Goal: Entertainment & Leisure: Consume media (video, audio)

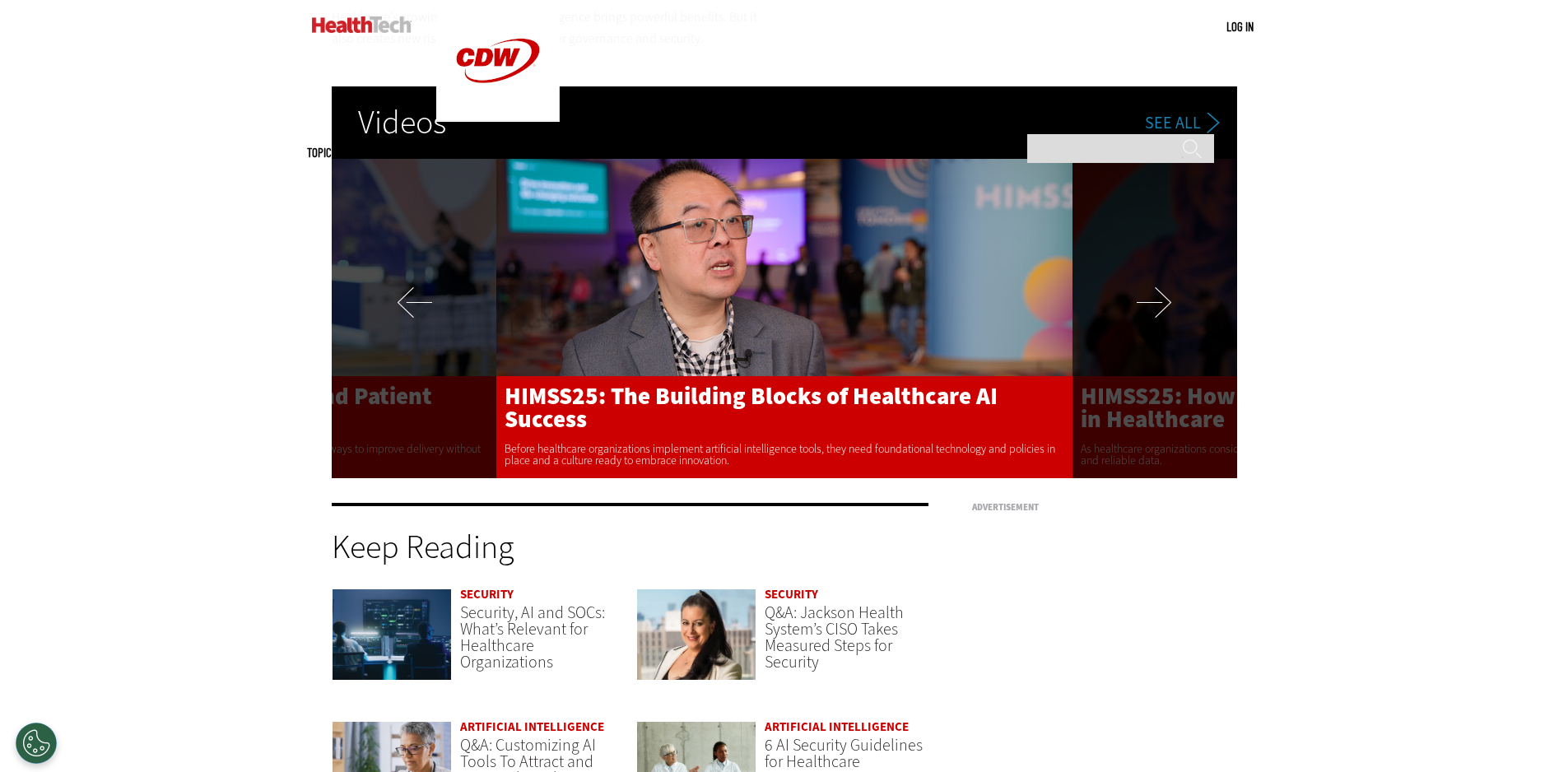
scroll to position [3374, 0]
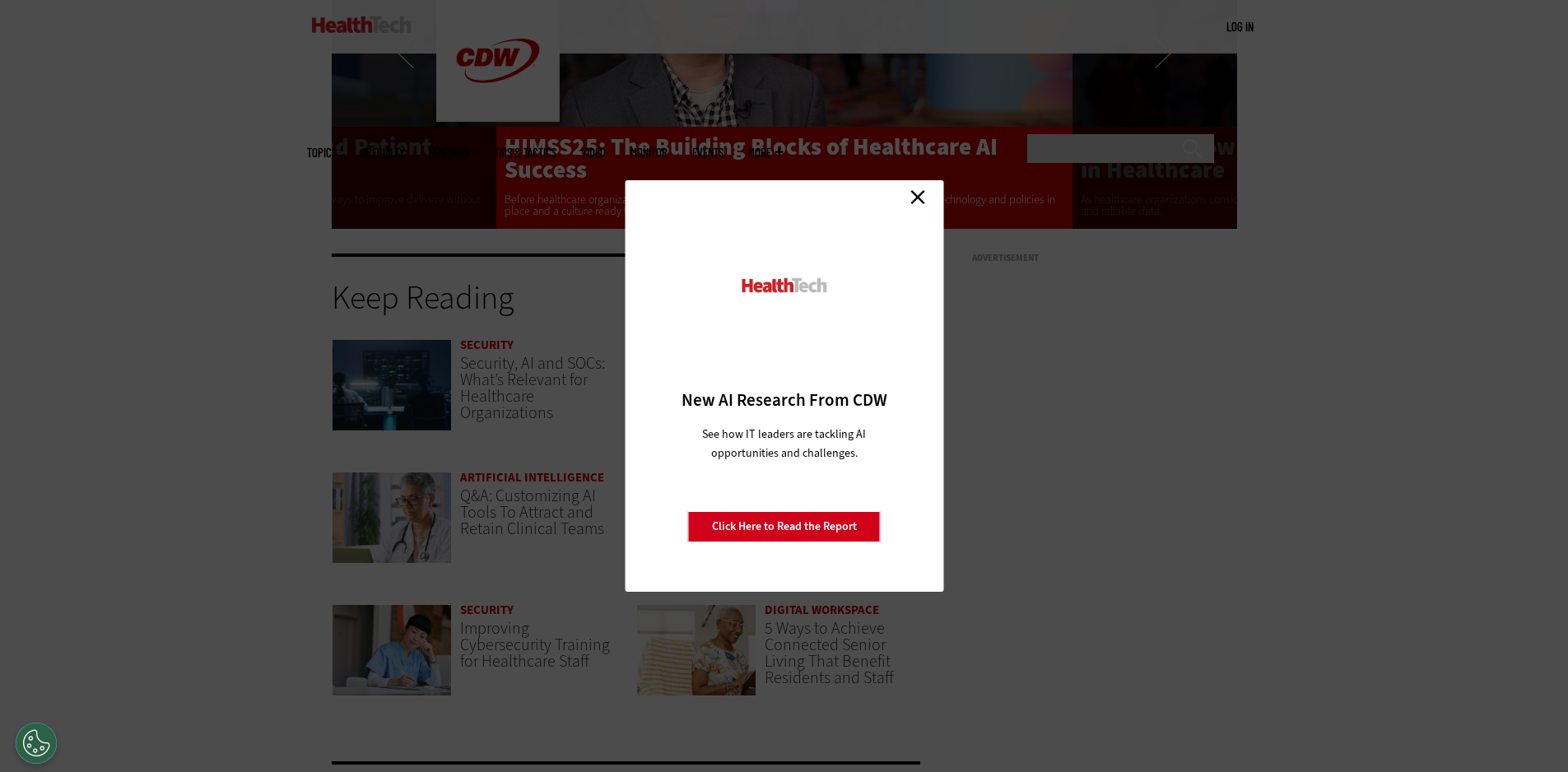
click at [913, 199] on link "Close" at bounding box center [917, 196] width 24 height 24
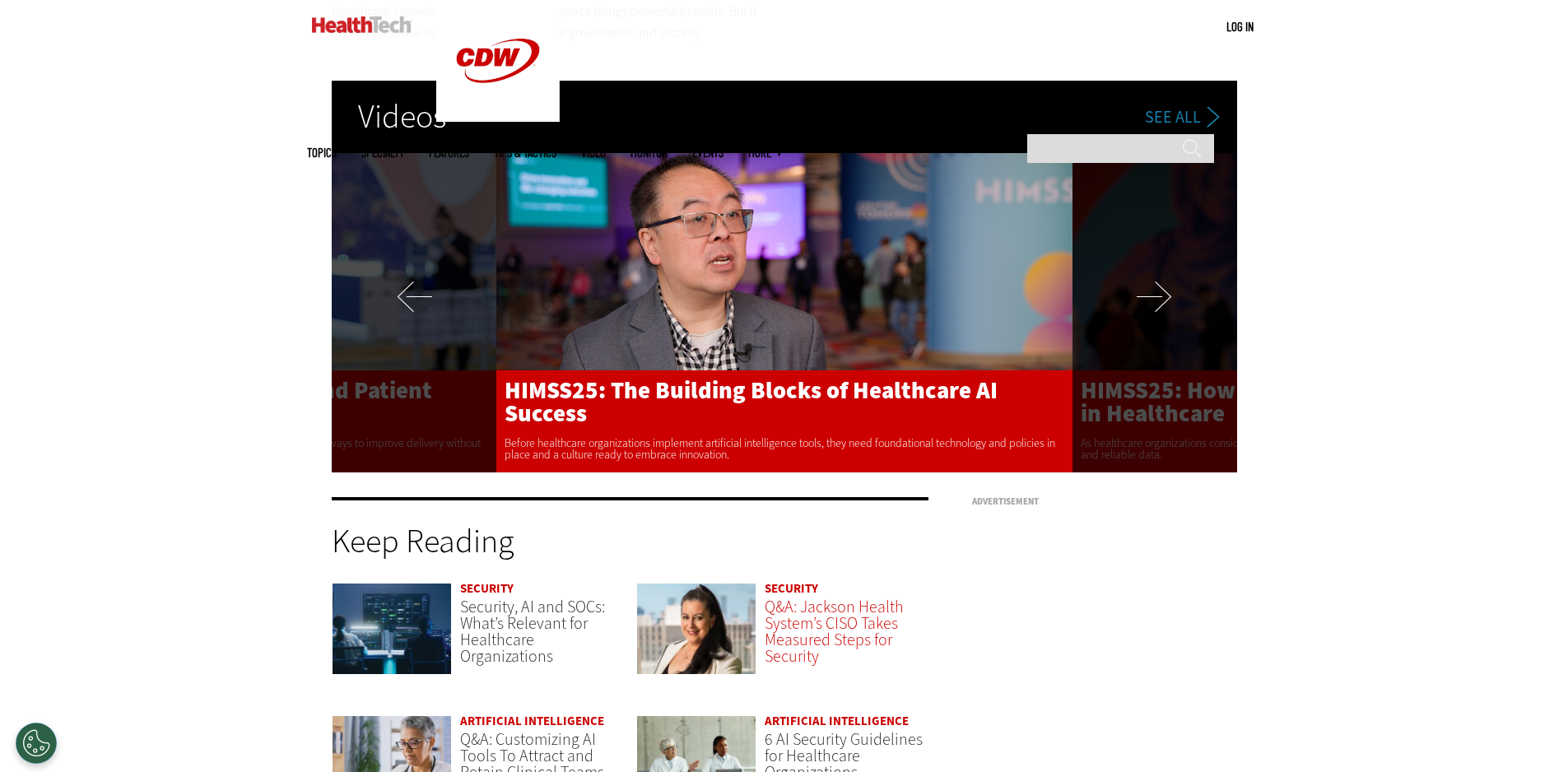
scroll to position [3127, 0]
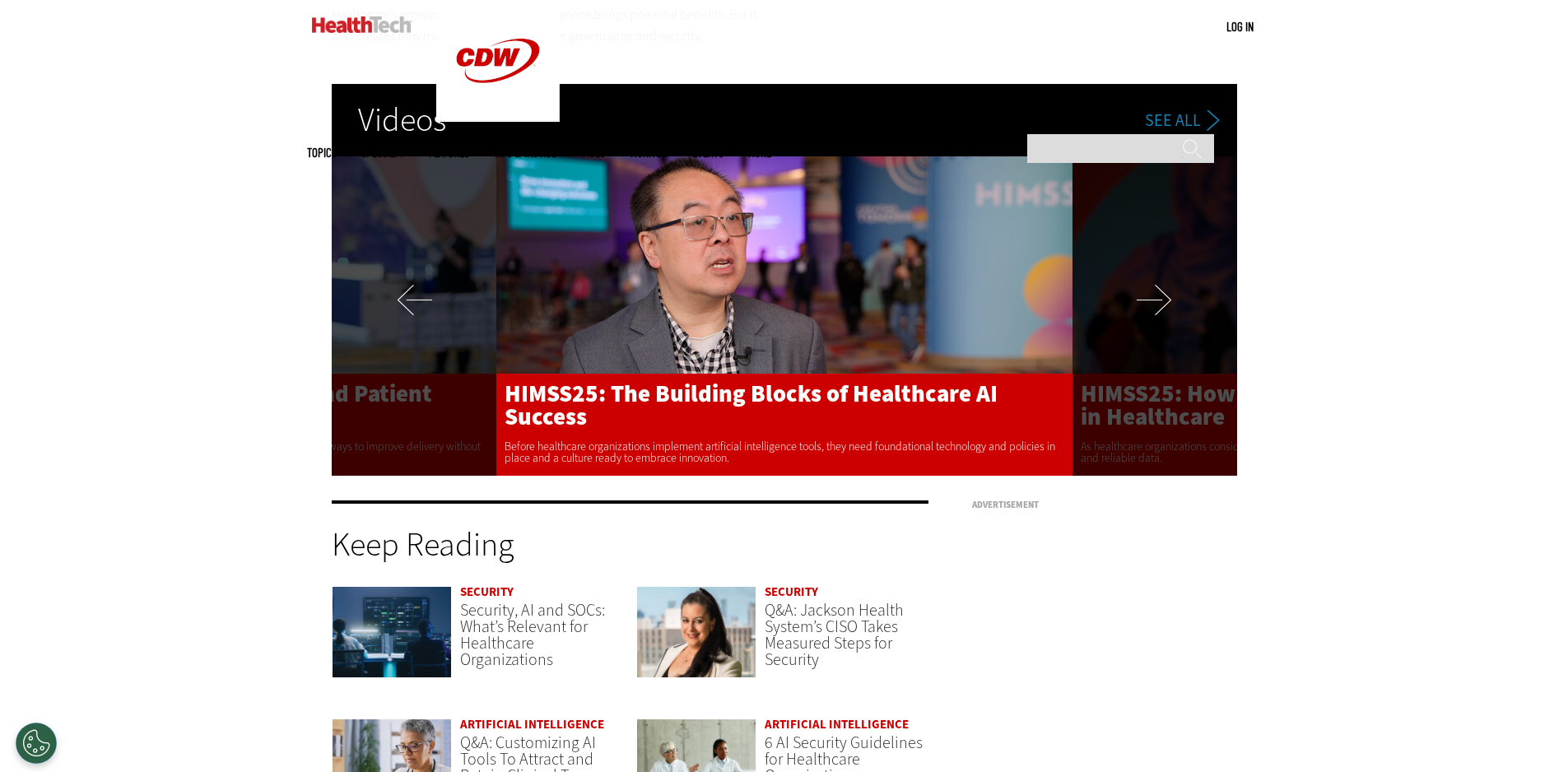
click at [693, 306] on img at bounding box center [784, 302] width 577 height 346
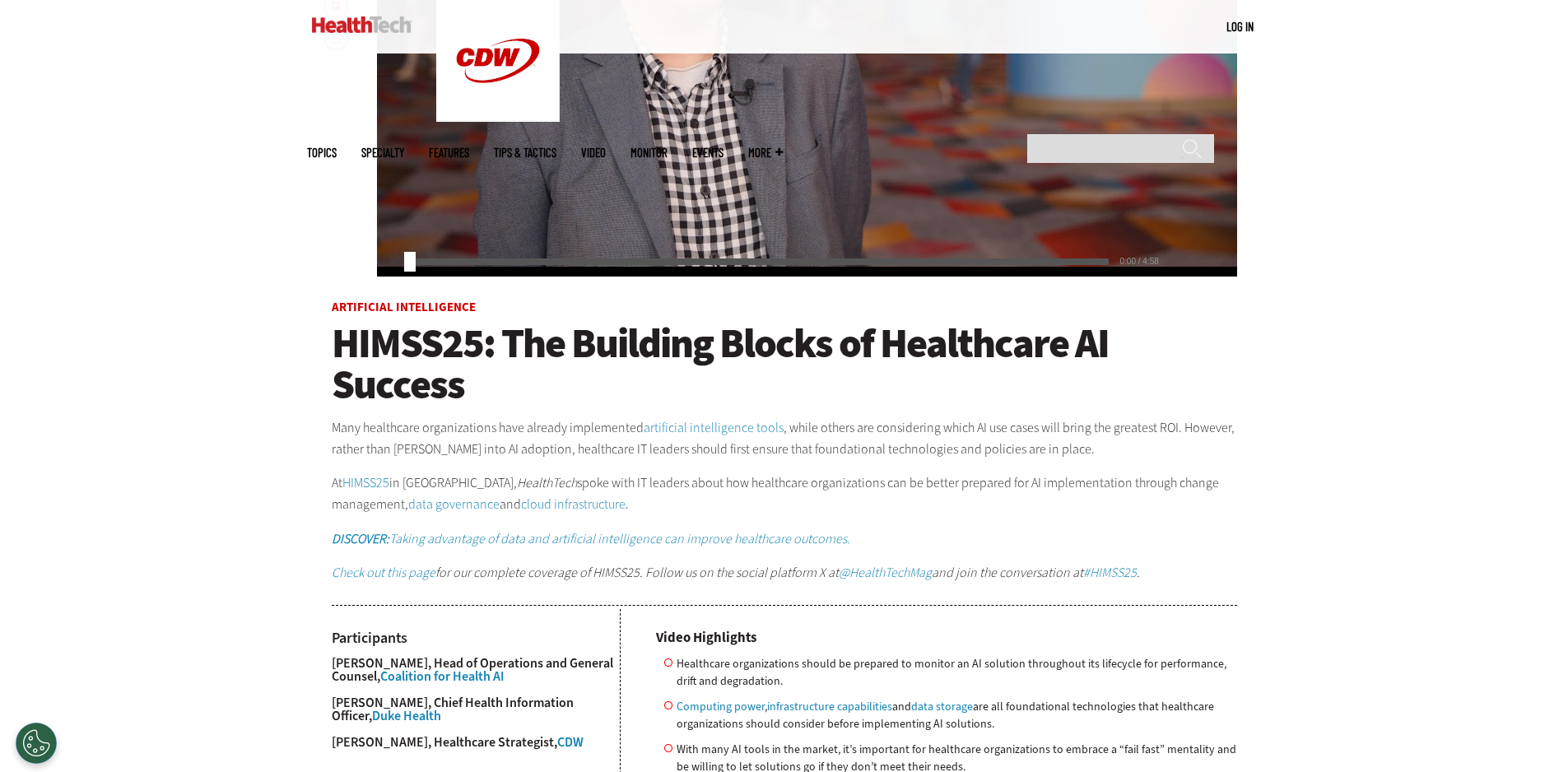
scroll to position [247, 0]
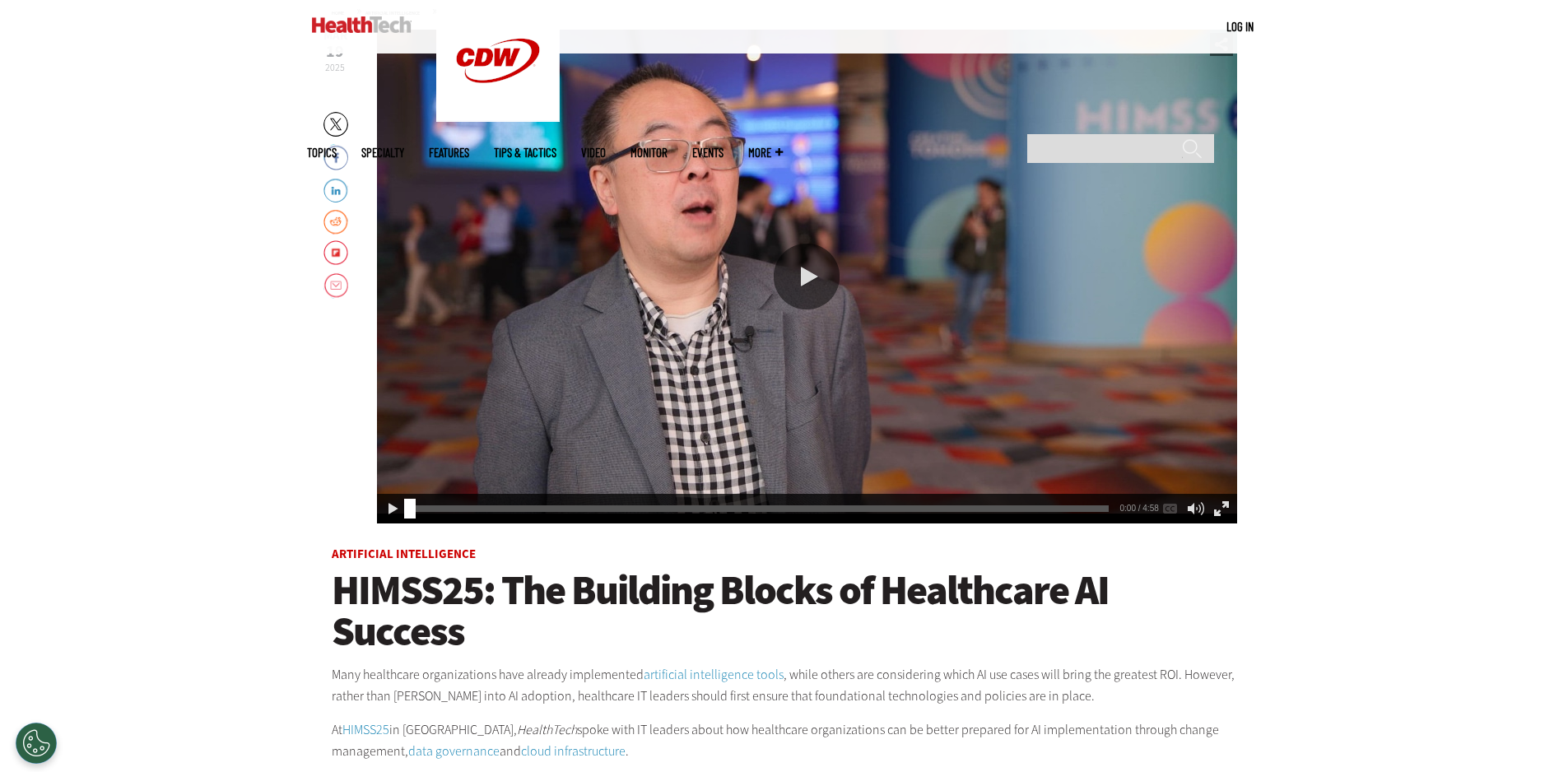
click at [816, 294] on div "Play or Pause Video" at bounding box center [807, 276] width 66 height 66
click at [435, 506] on div "0:04" at bounding box center [763, 506] width 706 height 1
click at [668, 332] on div "Video viewer" at bounding box center [807, 277] width 861 height 494
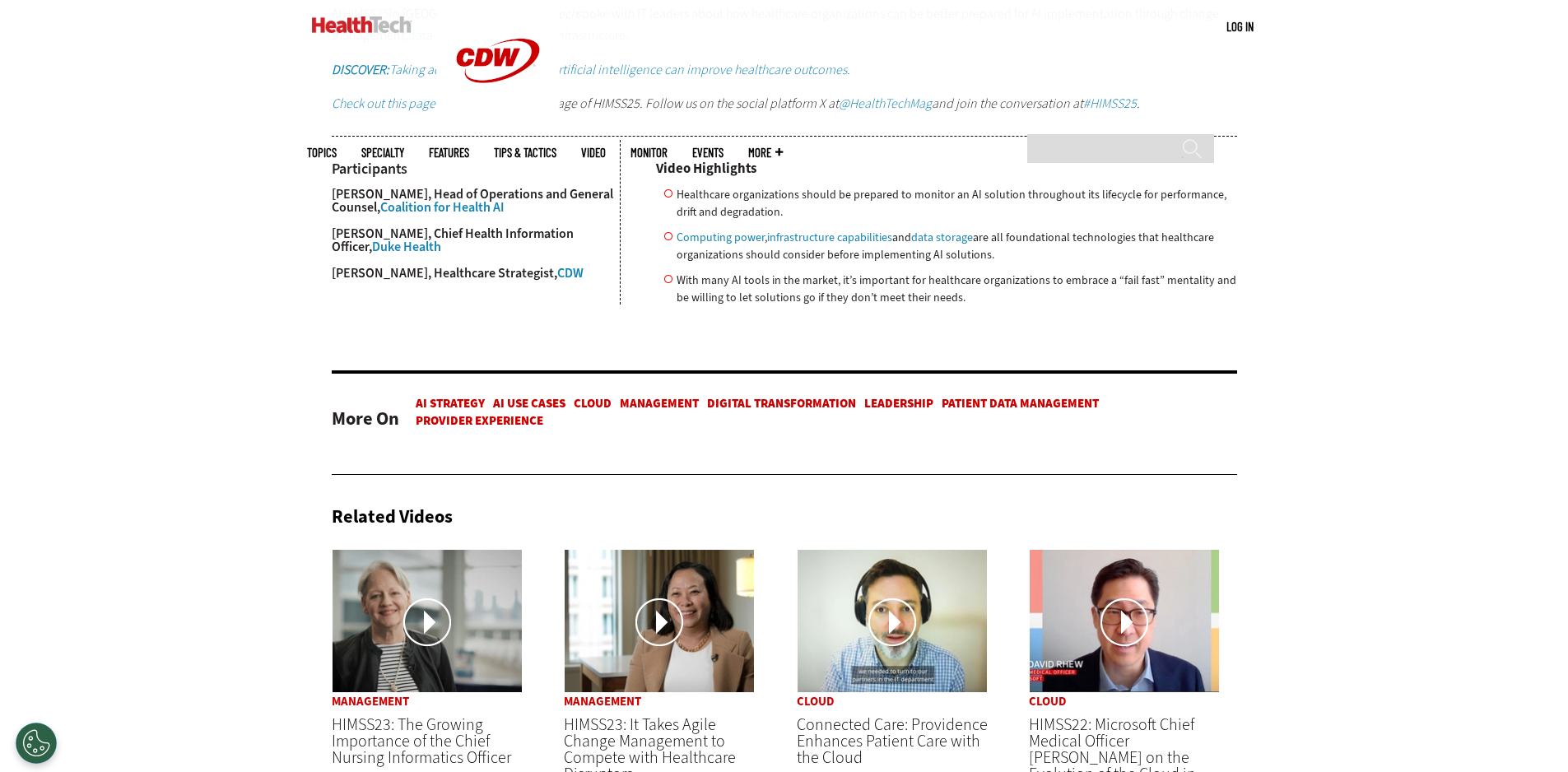
scroll to position [1234, 0]
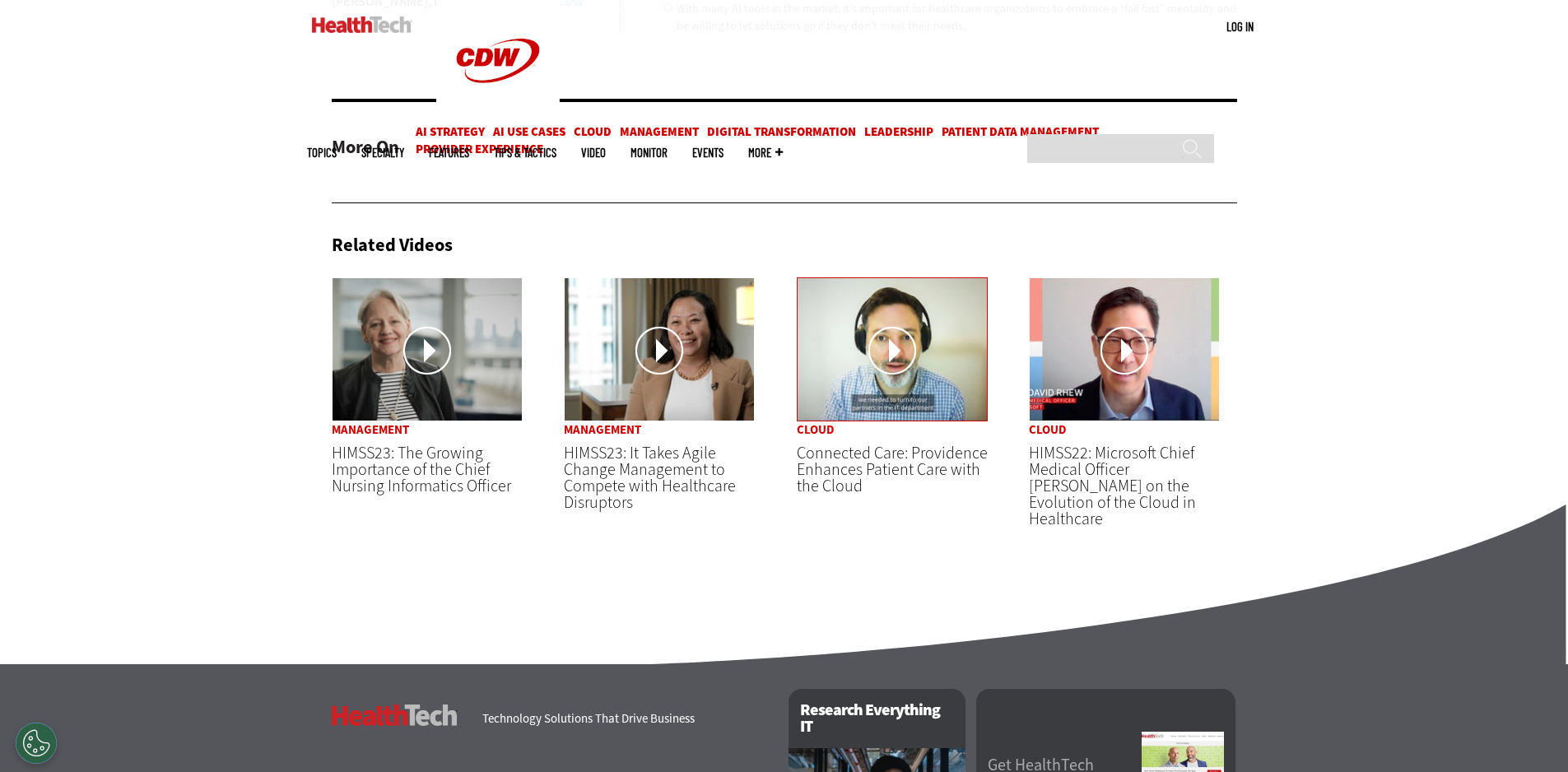
click at [926, 421] on img at bounding box center [892, 349] width 191 height 144
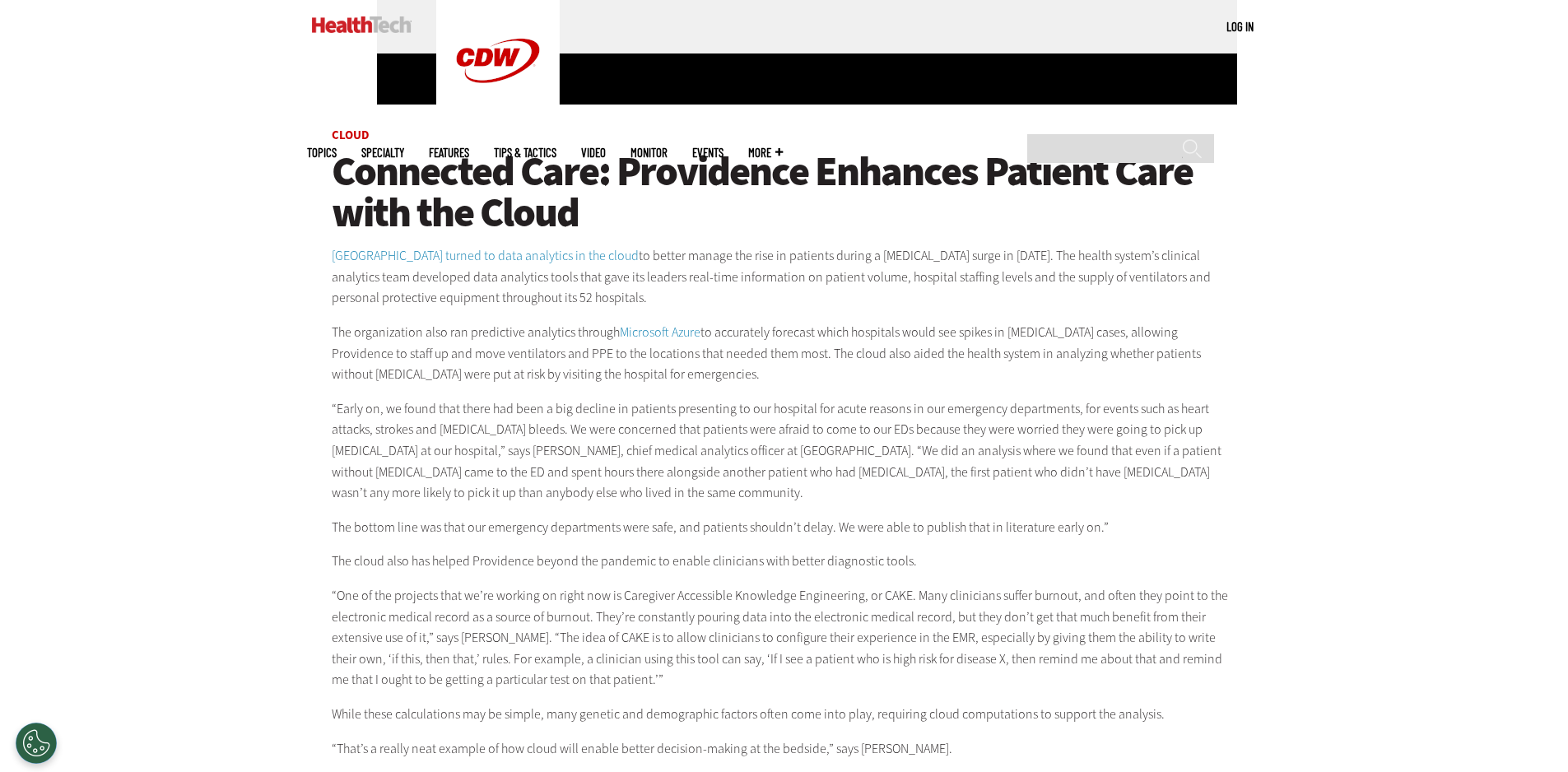
scroll to position [659, 0]
